Goal: Ask a question

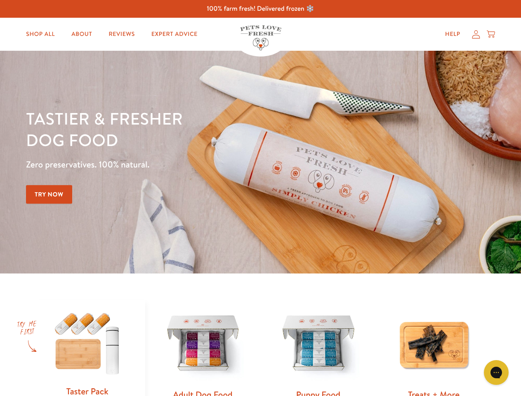
click at [260, 198] on div "Tastier & fresher dog food Zero preservatives. 100% natural. Try Now" at bounding box center [182, 162] width 313 height 109
click at [496, 373] on icon "Gorgias live chat" at bounding box center [496, 373] width 8 height 8
